Goal: Transaction & Acquisition: Purchase product/service

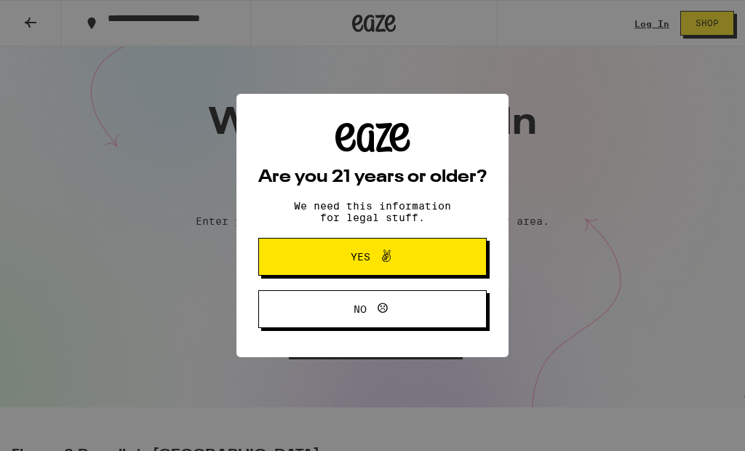
click at [385, 266] on span at bounding box center [385, 256] width 17 height 19
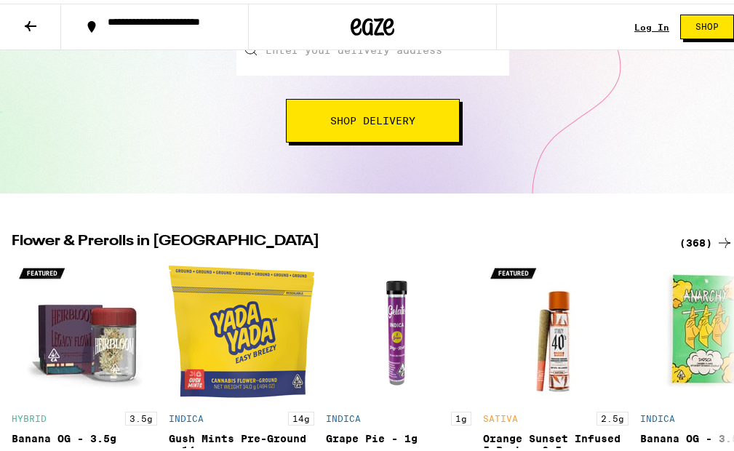
scroll to position [333, 0]
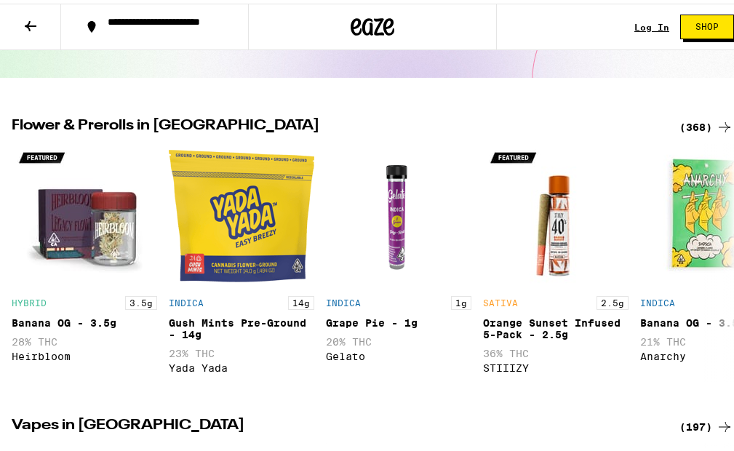
click at [695, 125] on div "(368)" at bounding box center [706, 123] width 54 height 17
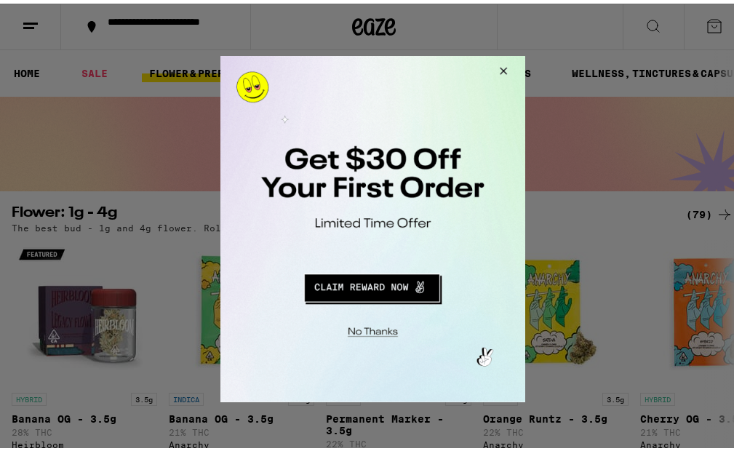
click at [510, 67] on button "Close Modal" at bounding box center [500, 72] width 39 height 35
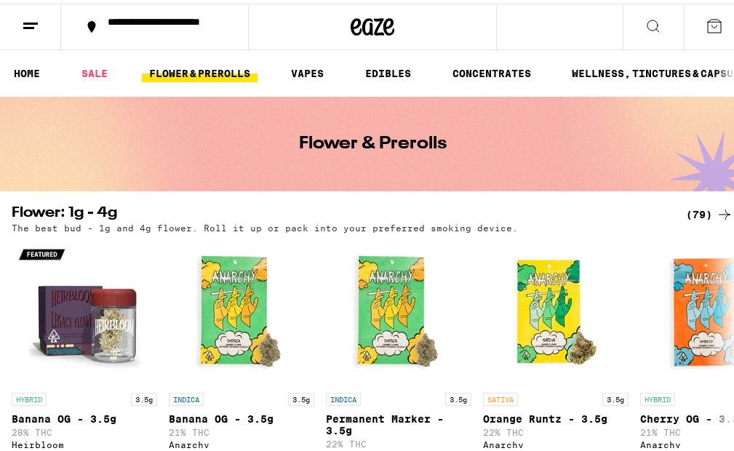
click at [630, 28] on button at bounding box center [652, 24] width 61 height 46
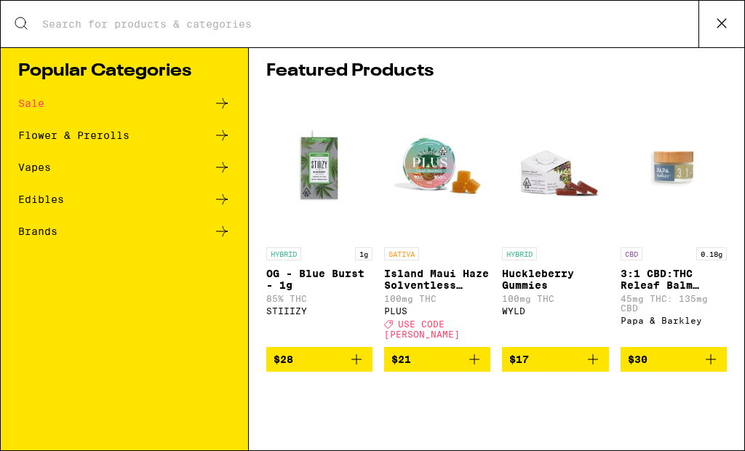
click at [720, 23] on icon at bounding box center [721, 23] width 22 height 22
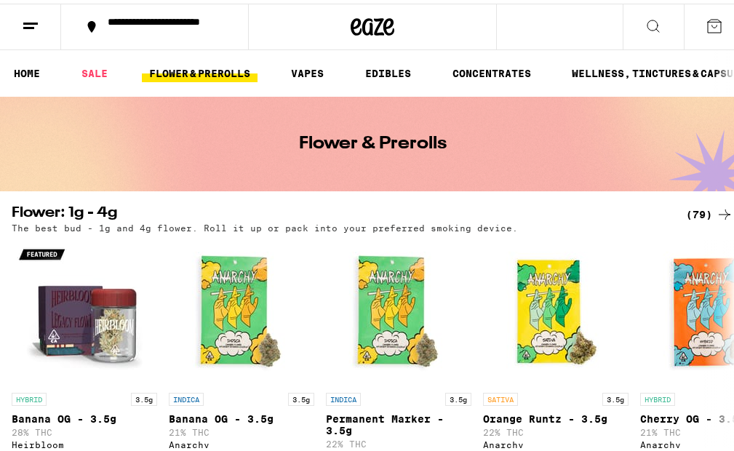
click at [654, 19] on button at bounding box center [652, 24] width 61 height 46
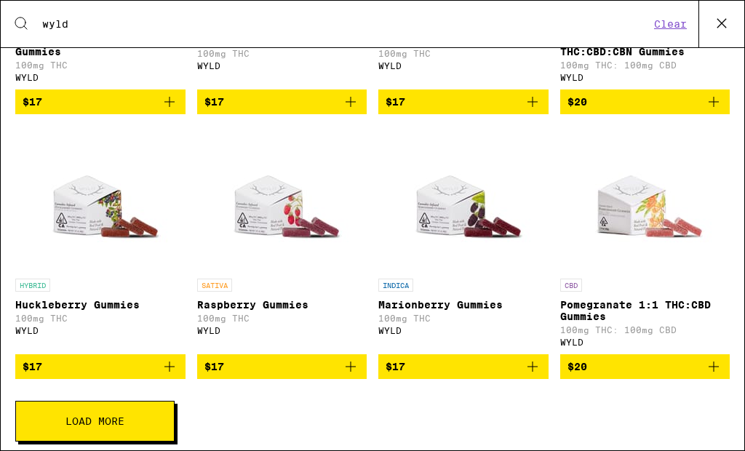
scroll to position [471, 0]
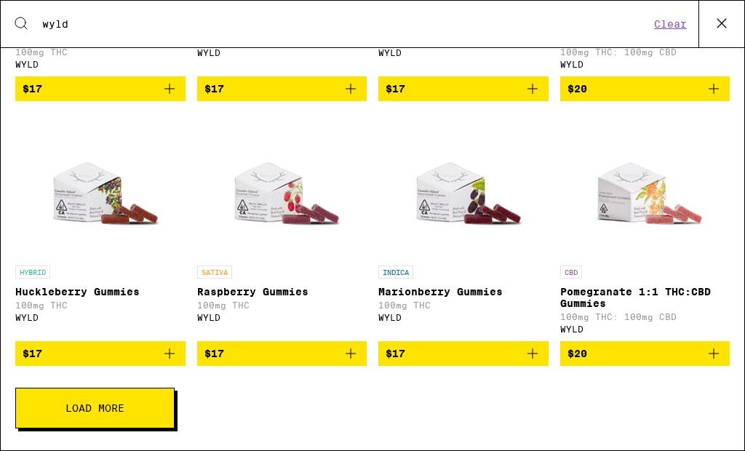
type input "wyld"
click at [121, 417] on button "Load More" at bounding box center [94, 408] width 159 height 41
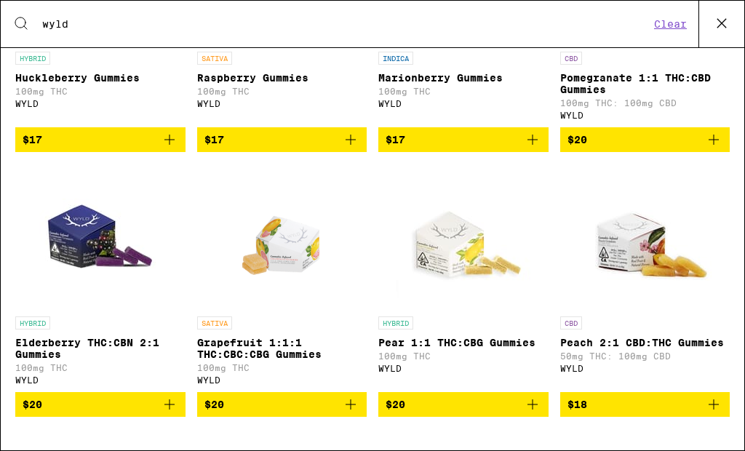
scroll to position [707, 0]
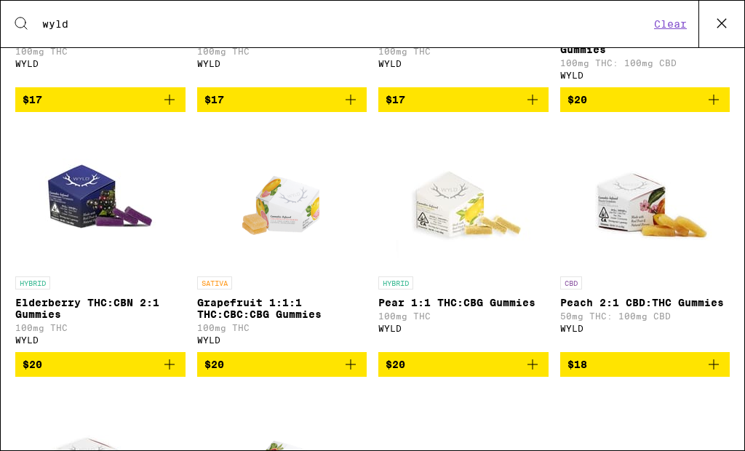
click at [106, 223] on img "Open page for Elderberry THC:CBN 2:1 Gummies from WYLD" at bounding box center [100, 196] width 145 height 145
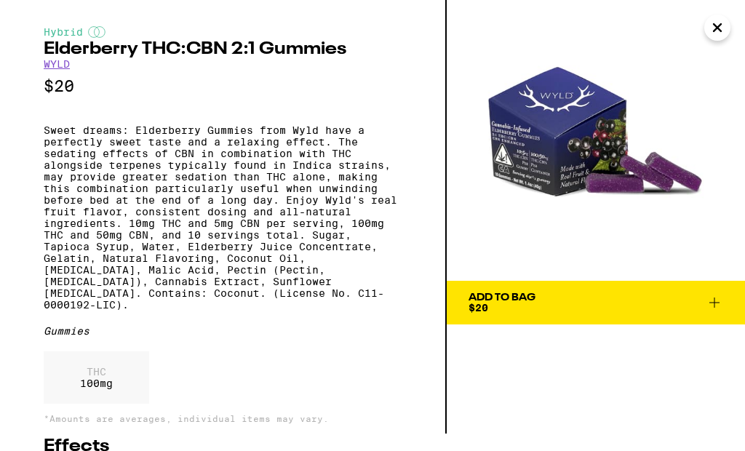
scroll to position [19, 0]
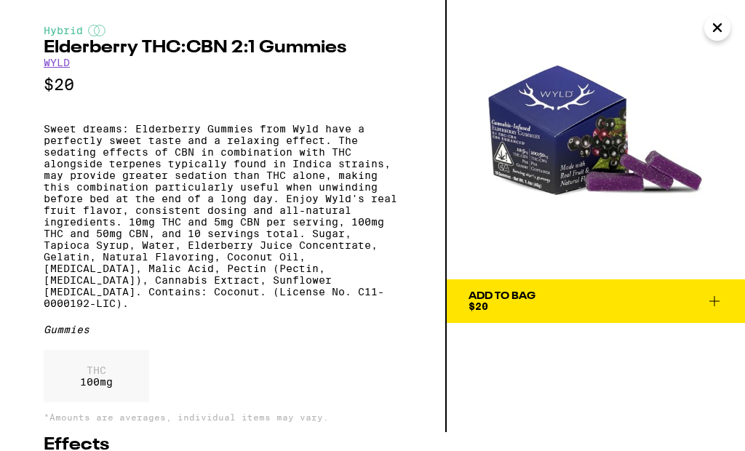
click at [687, 112] on img at bounding box center [595, 130] width 298 height 298
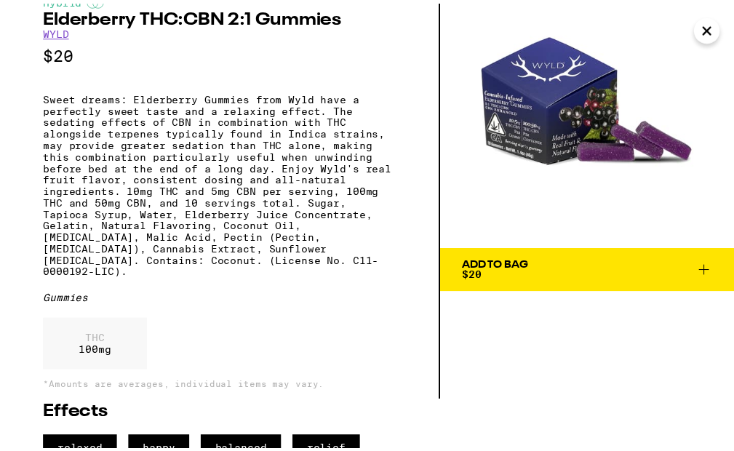
scroll to position [0, 0]
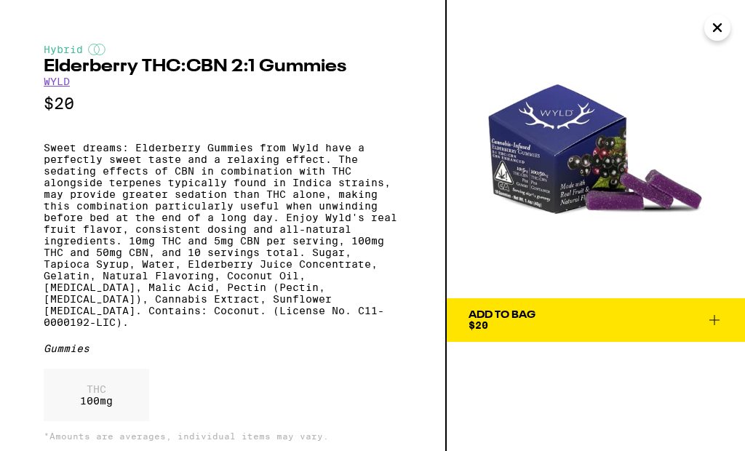
click at [647, 177] on img at bounding box center [595, 149] width 298 height 298
click at [725, 24] on icon "Close" at bounding box center [716, 28] width 17 height 22
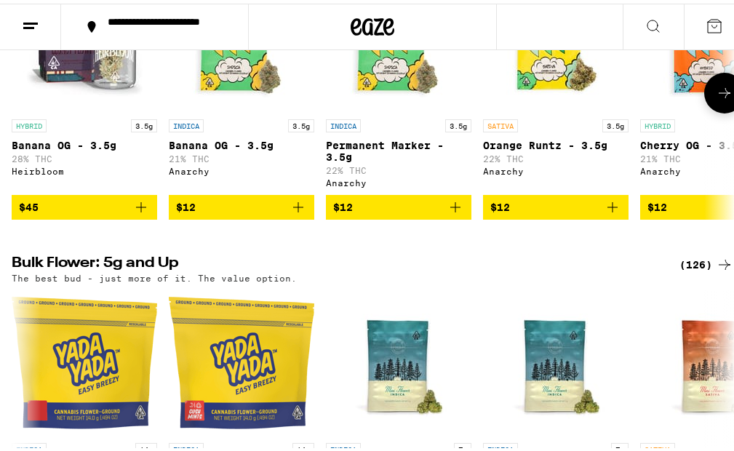
scroll to position [480, 0]
